Goal: Use online tool/utility: Use online tool/utility

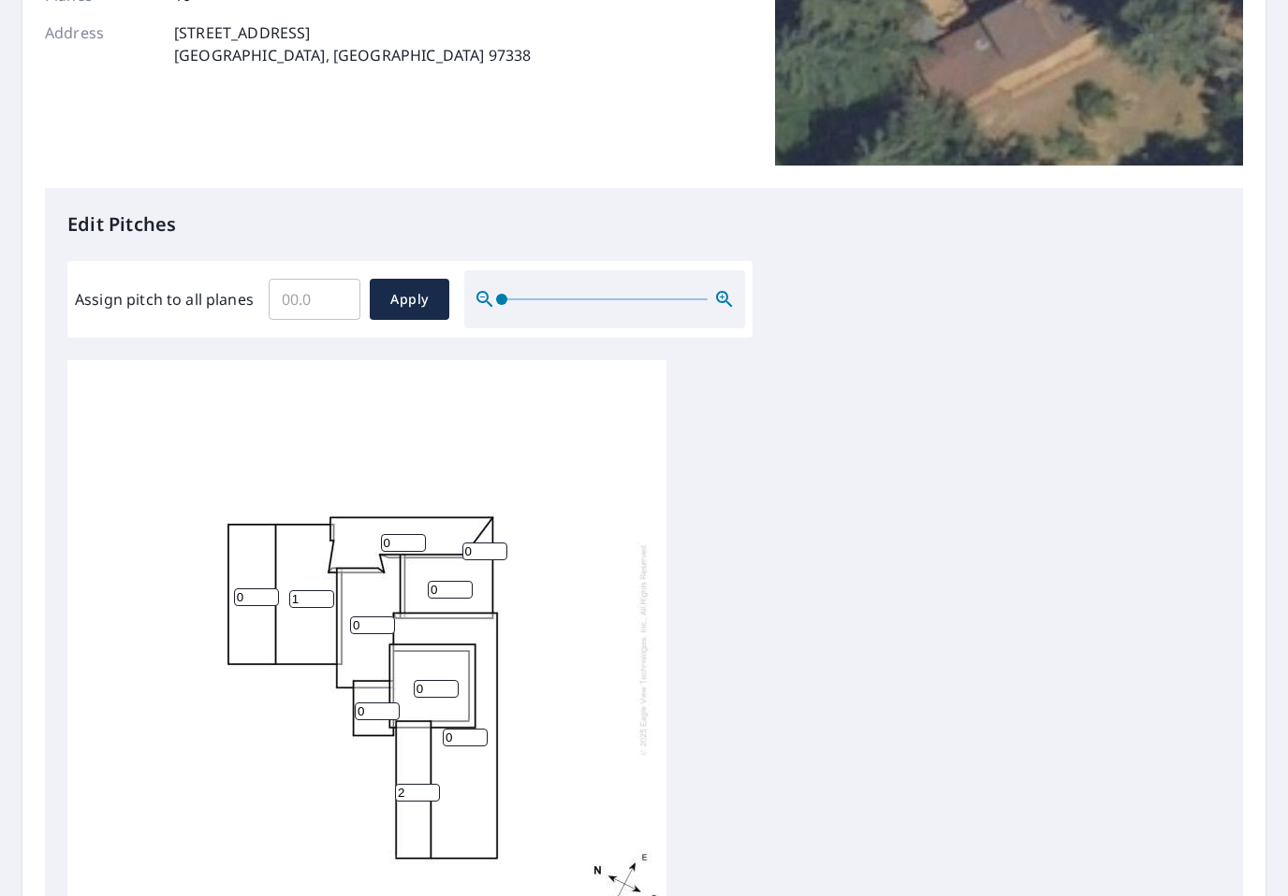
scroll to position [327, 0]
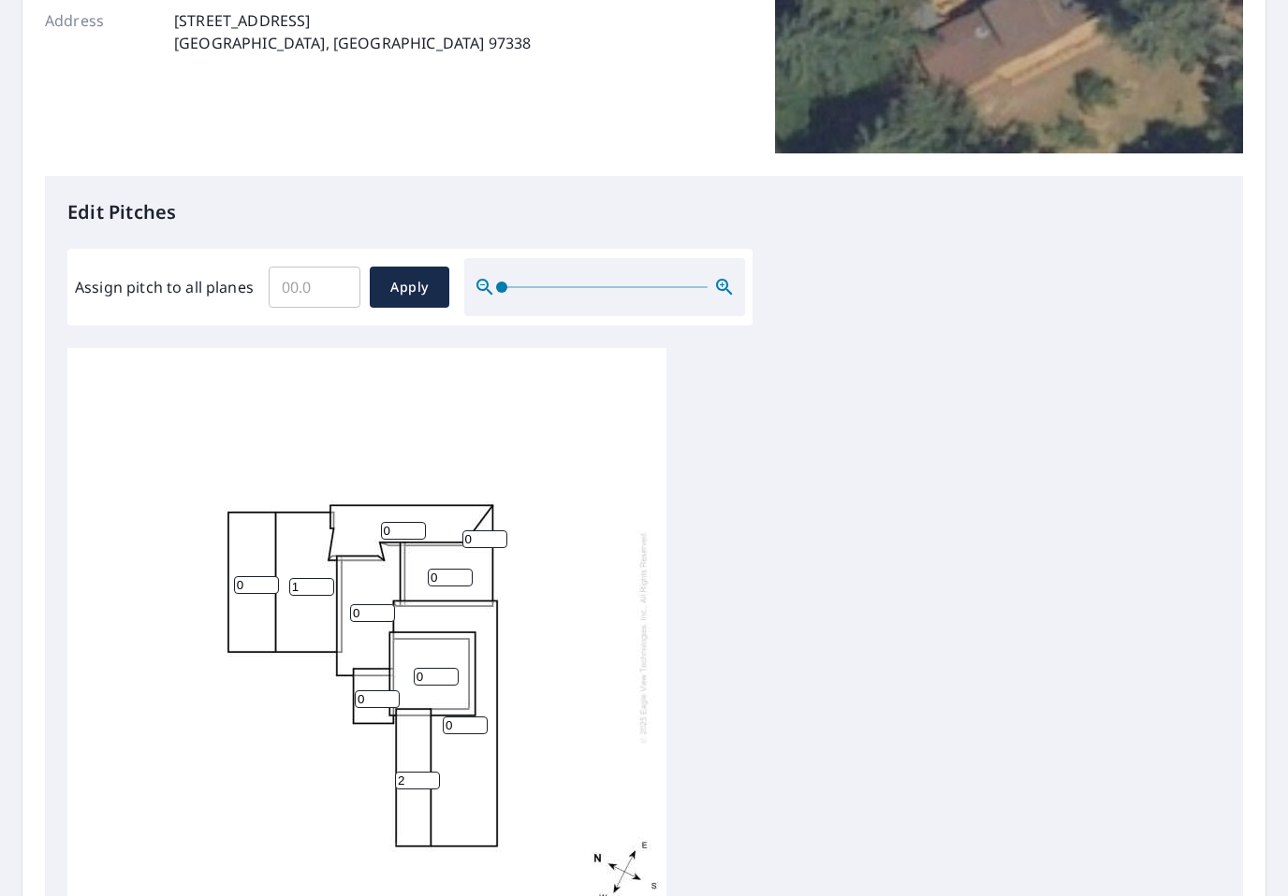
click at [259, 576] on input "0" at bounding box center [256, 585] width 45 height 18
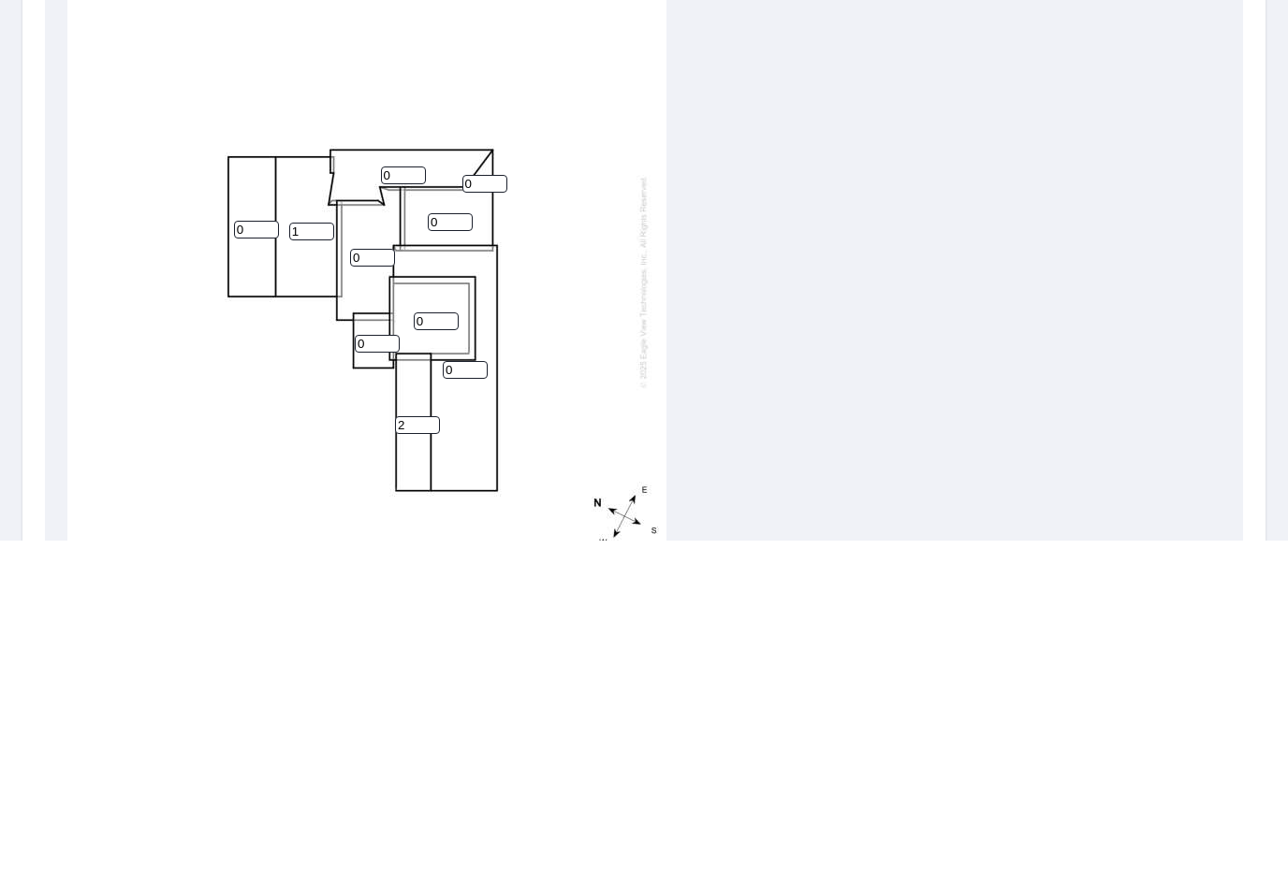
scroll to position [29, 0]
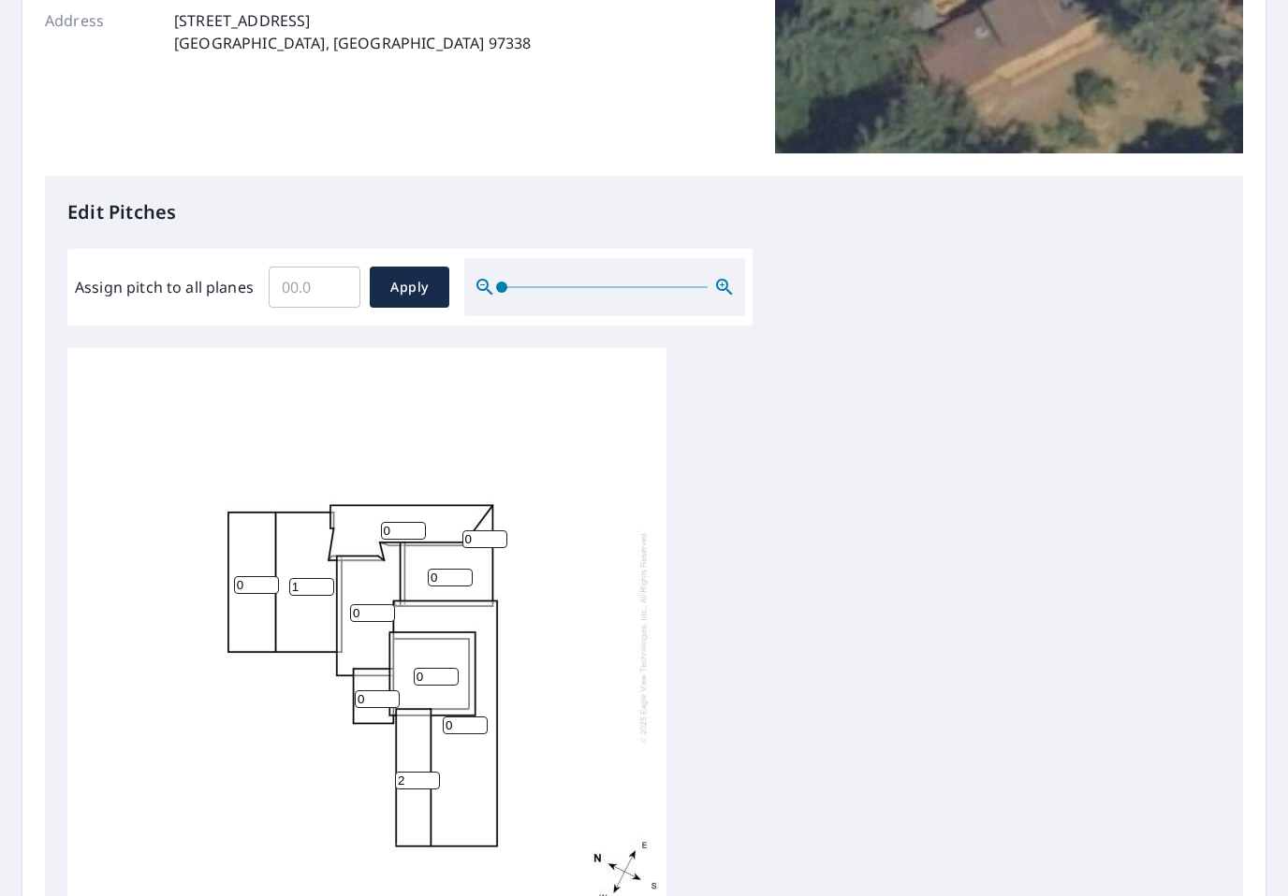
click at [333, 261] on input "Assign pitch to all planes" at bounding box center [315, 287] width 92 height 52
type input "4"
click at [416, 276] on span "Apply" at bounding box center [410, 287] width 50 height 23
type input "4"
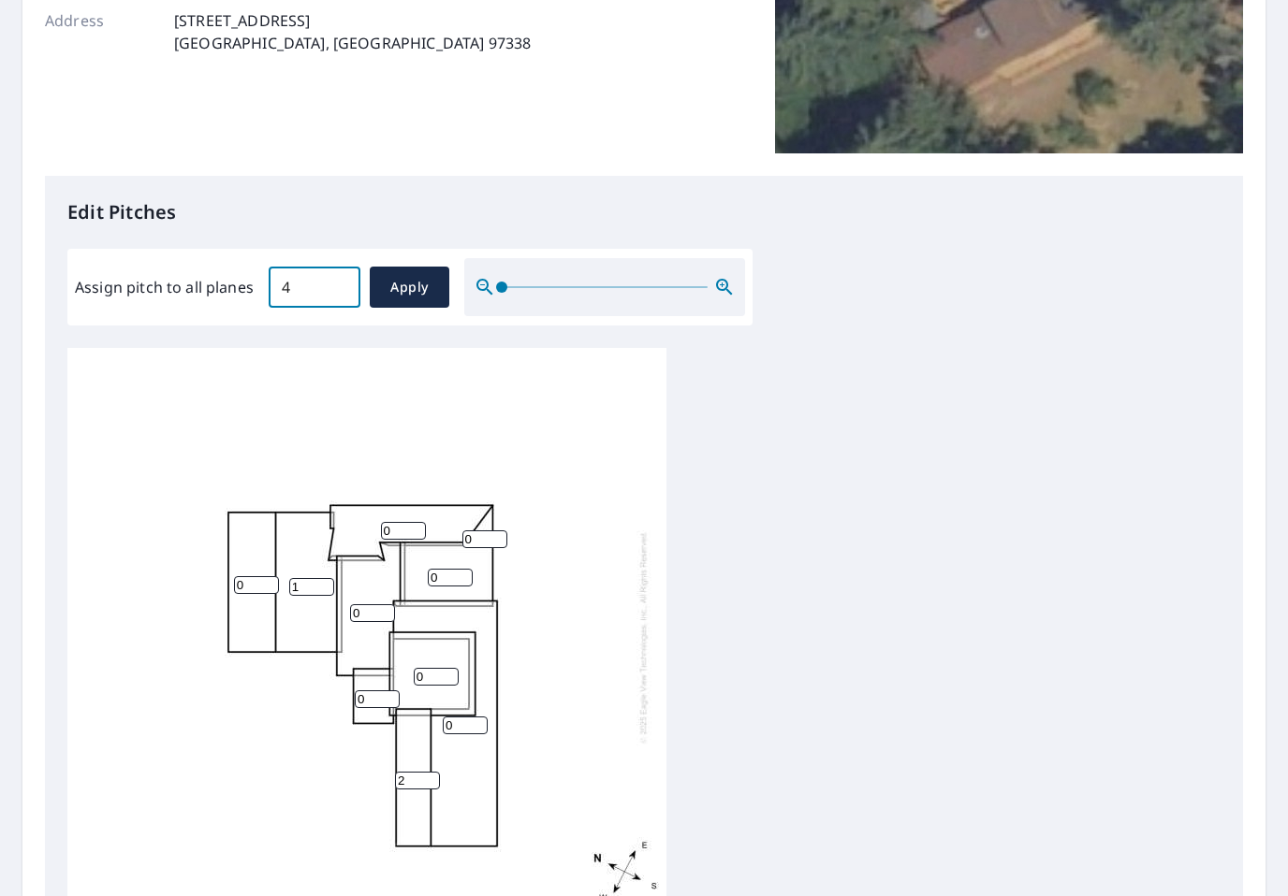
type input "4"
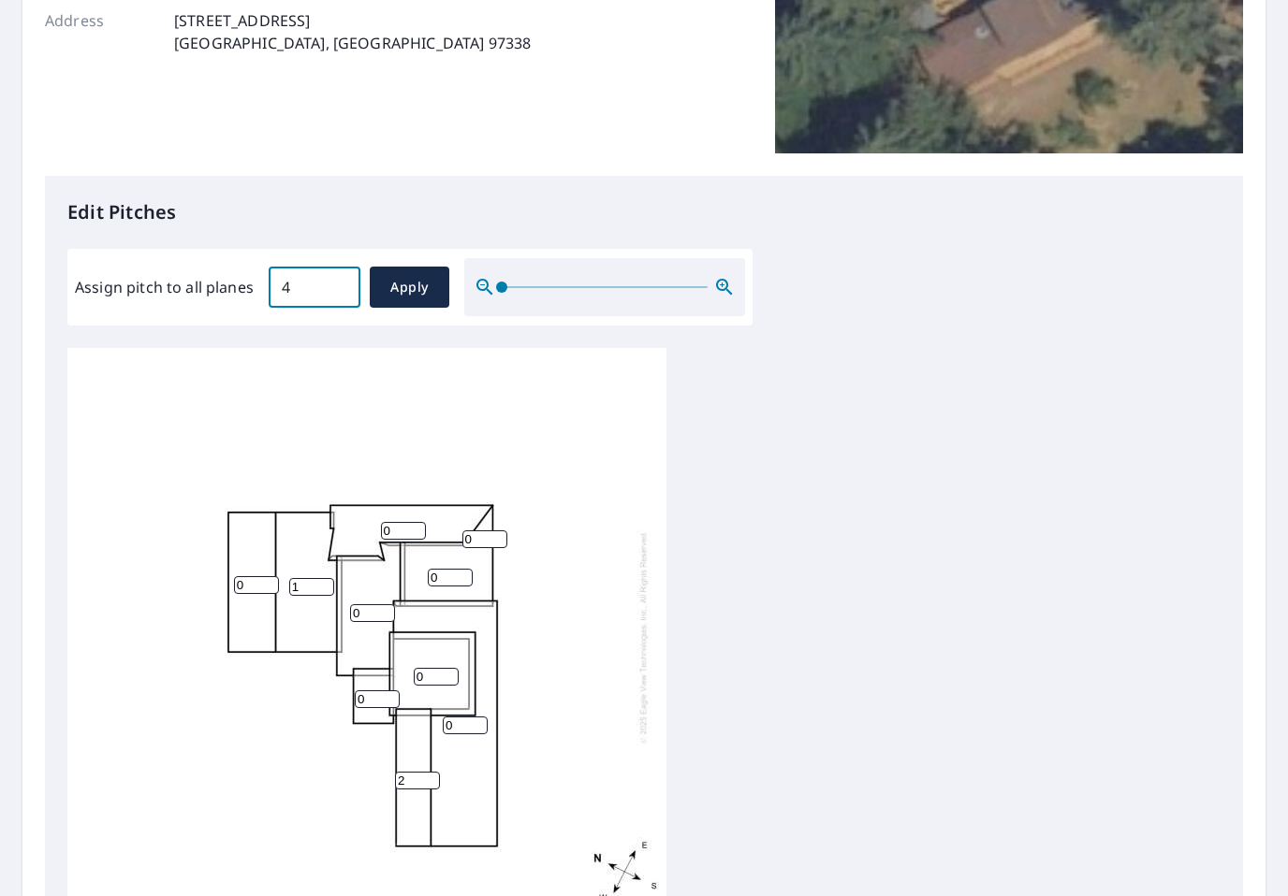
type input "4"
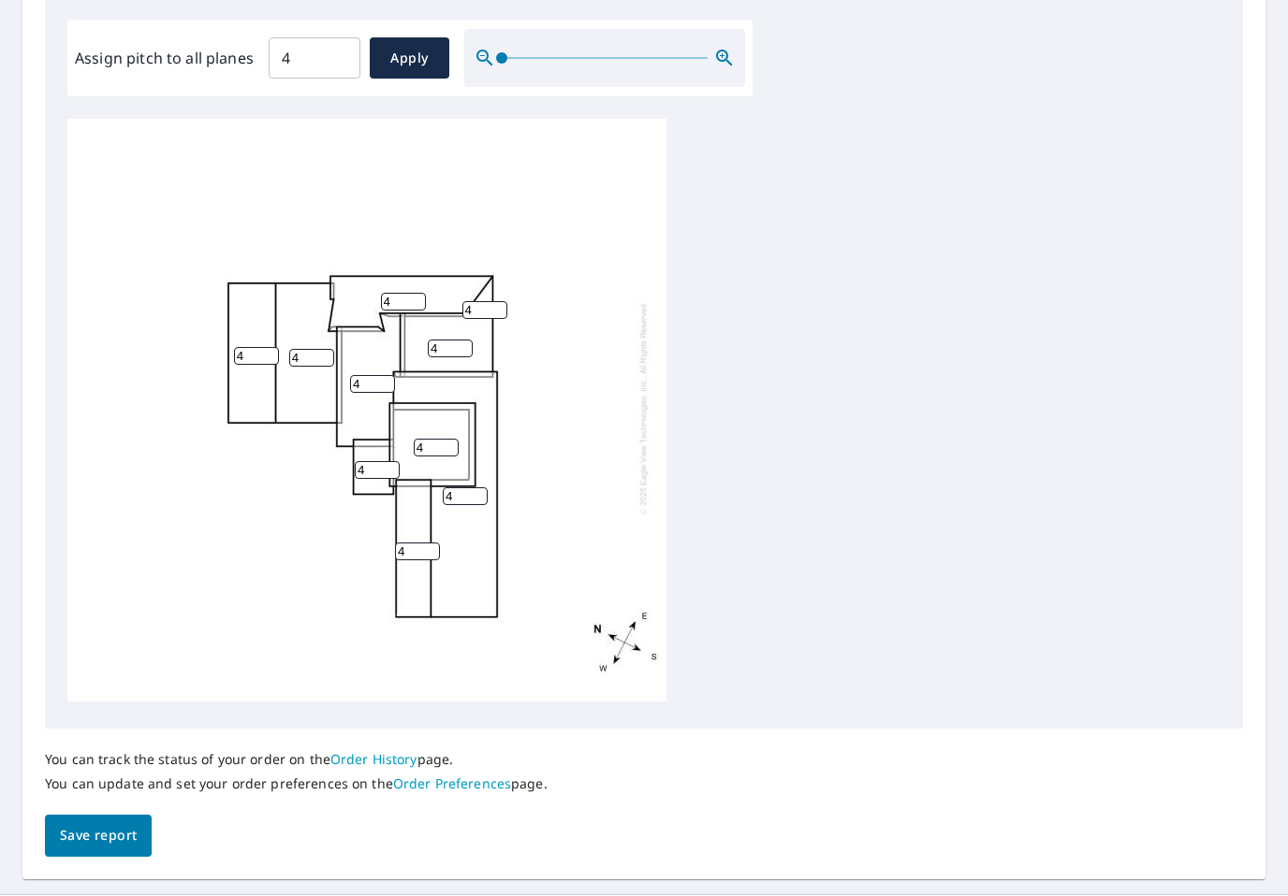
scroll to position [555, 0]
click at [108, 825] on span "Save report" at bounding box center [98, 836] width 77 height 23
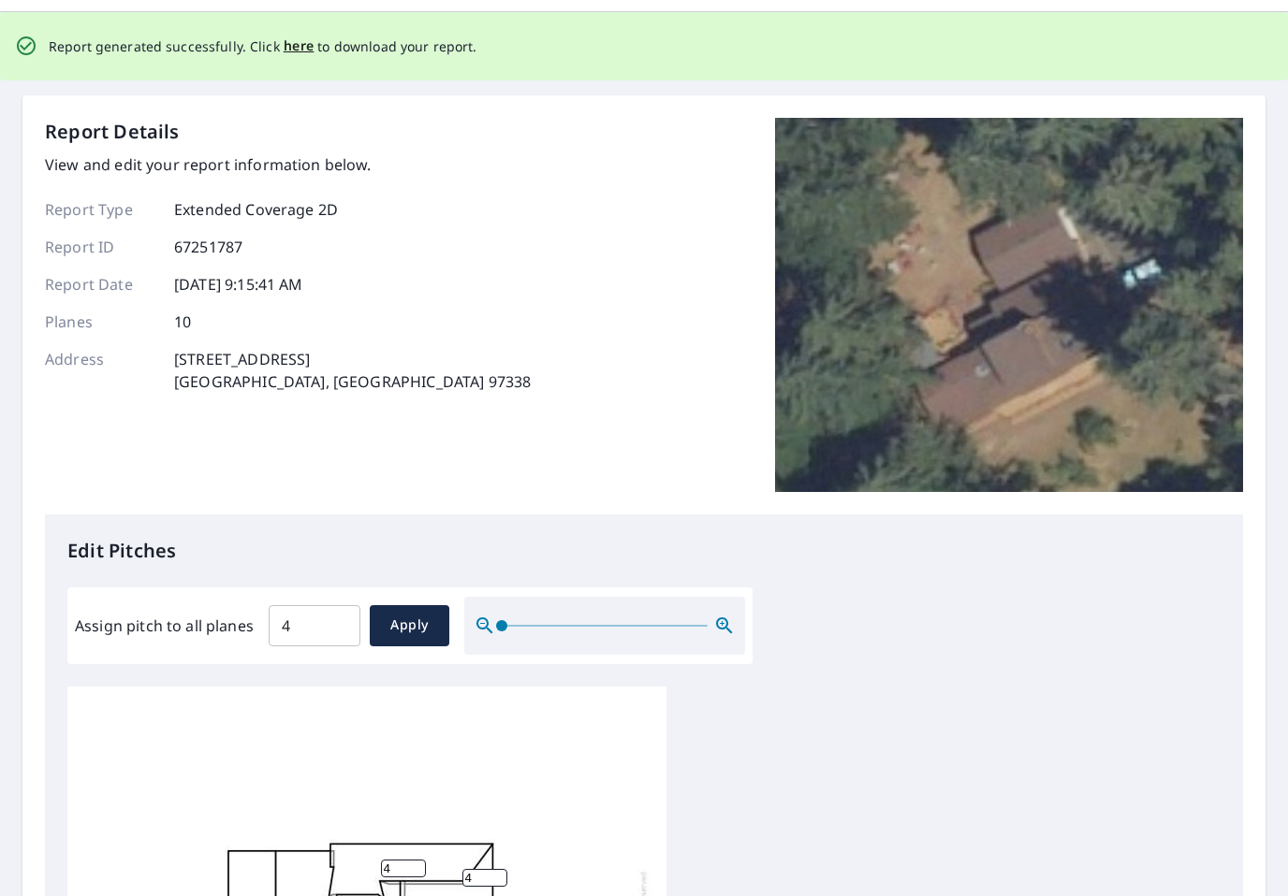
scroll to position [0, 0]
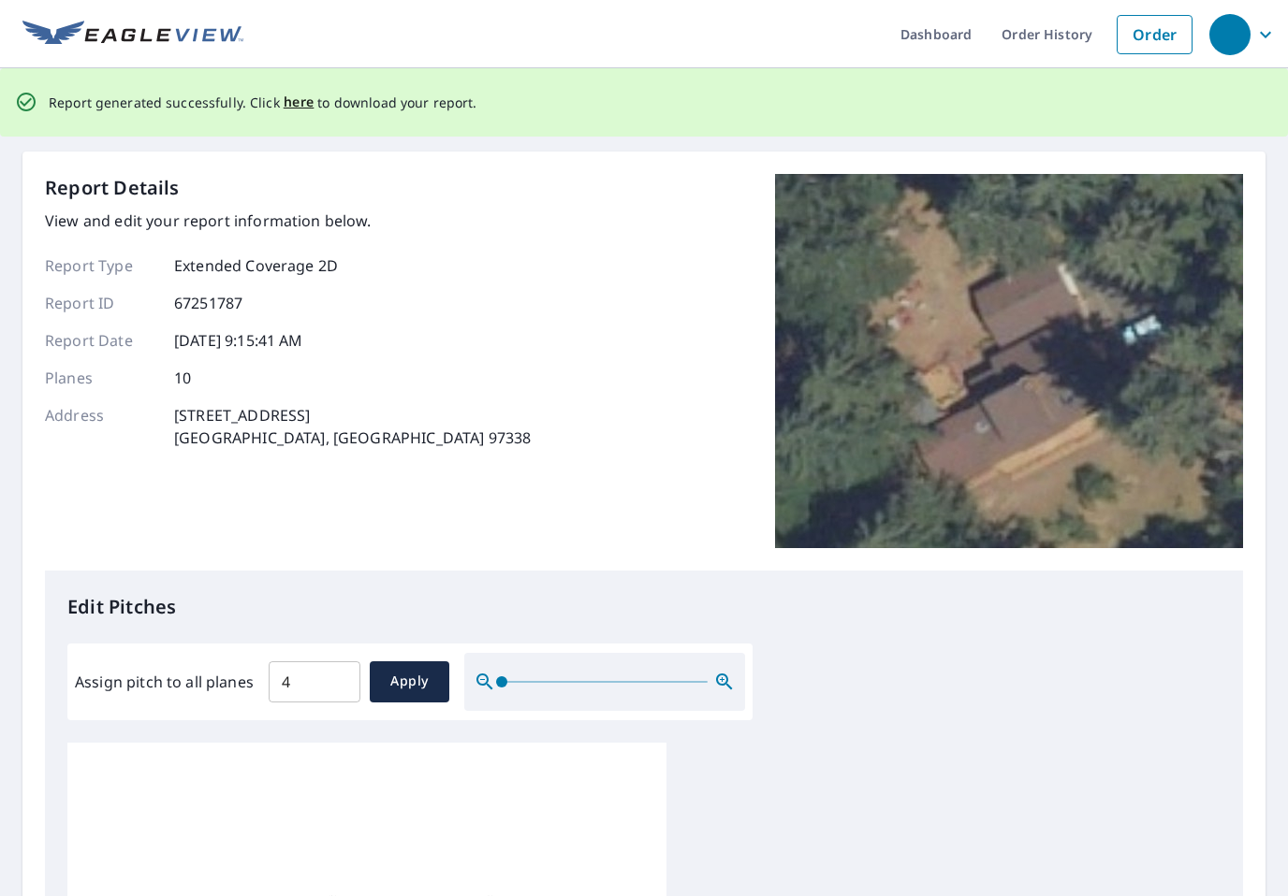
click at [298, 91] on span "here" at bounding box center [299, 102] width 31 height 23
